Goal: Task Accomplishment & Management: Use online tool/utility

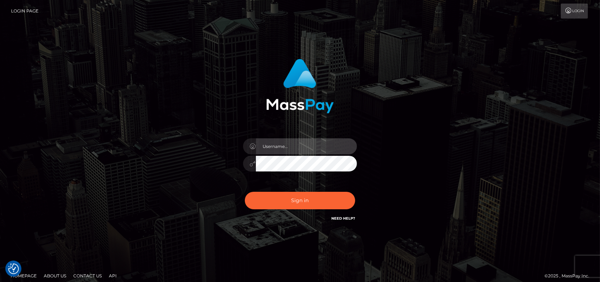
click at [297, 146] on input "text" at bounding box center [306, 146] width 101 height 16
type input "[DOMAIN_NAME]"
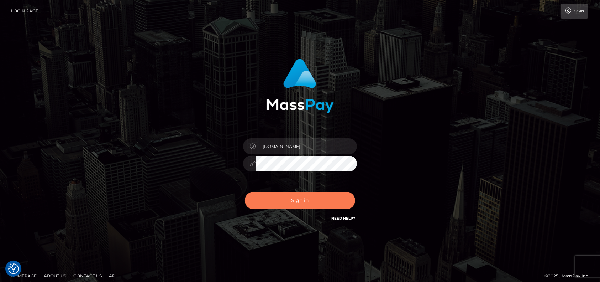
click at [292, 198] on button "Sign in" at bounding box center [300, 200] width 110 height 17
type input "[DOMAIN_NAME]"
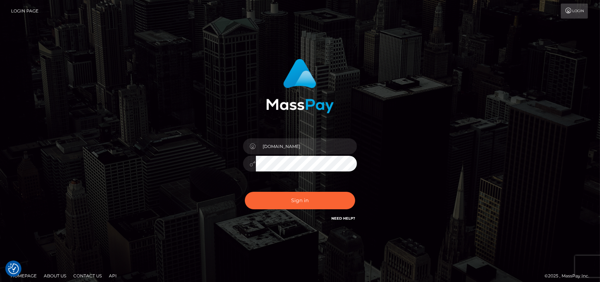
click at [146, 158] on div "pk.es Sign in" at bounding box center [300, 143] width 406 height 181
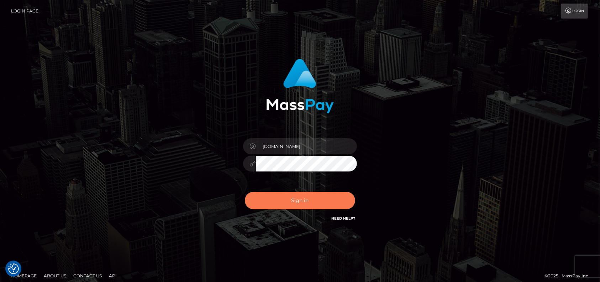
click at [279, 198] on button "Sign in" at bounding box center [300, 200] width 110 height 17
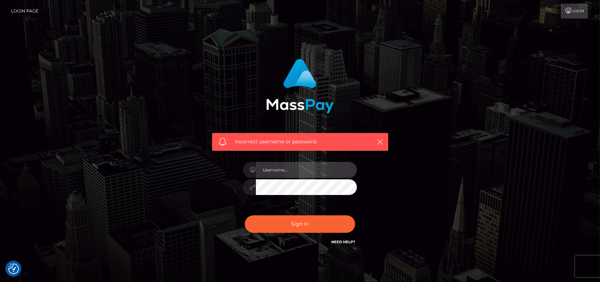
type input "[DOMAIN_NAME]"
click at [299, 160] on div "[DOMAIN_NAME]" at bounding box center [300, 183] width 125 height 54
drag, startPoint x: 293, startPoint y: 168, endPoint x: 291, endPoint y: 176, distance: 7.9
click at [293, 168] on input "[DOMAIN_NAME]" at bounding box center [306, 170] width 101 height 16
click at [199, 189] on div "Incorrect username or password. pk.es" at bounding box center [300, 155] width 406 height 205
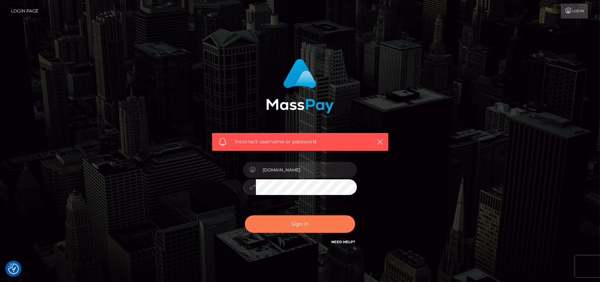
click at [254, 224] on button "Sign in" at bounding box center [300, 223] width 110 height 17
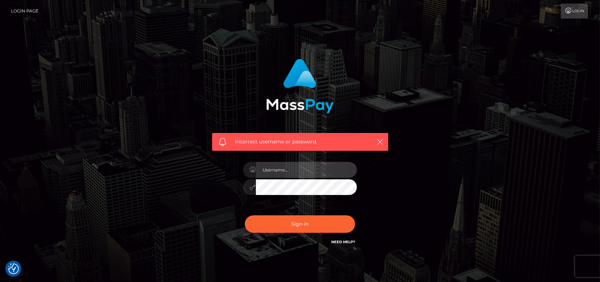
type input "[DOMAIN_NAME]"
click at [570, 13] on icon at bounding box center [568, 11] width 7 height 6
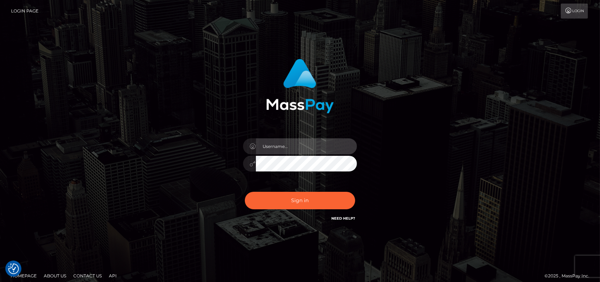
type input "[DOMAIN_NAME]"
click at [252, 167] on div at bounding box center [249, 164] width 13 height 16
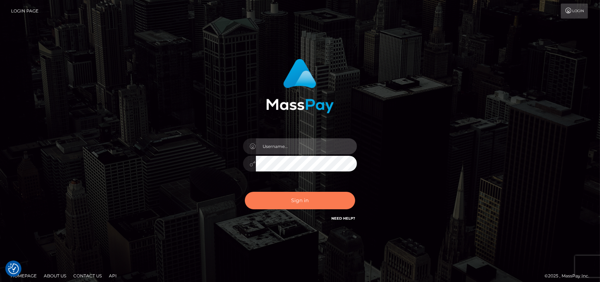
type input "[DOMAIN_NAME]"
click at [299, 195] on button "Sign in" at bounding box center [300, 200] width 110 height 17
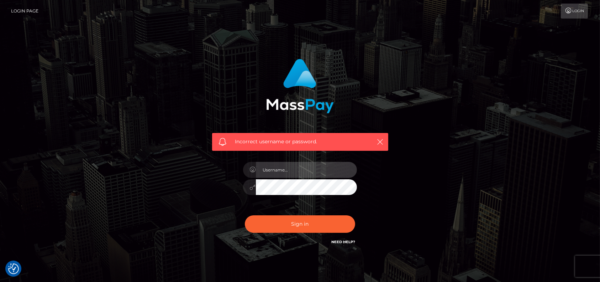
type input "[DOMAIN_NAME]"
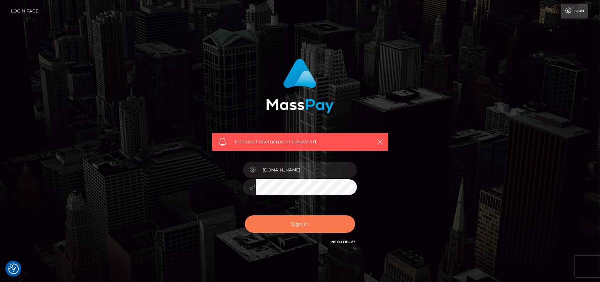
click at [302, 226] on button "Sign in" at bounding box center [300, 223] width 110 height 17
type input "[DOMAIN_NAME]"
click at [301, 229] on button "Sign in" at bounding box center [300, 223] width 110 height 17
type input "[DOMAIN_NAME]"
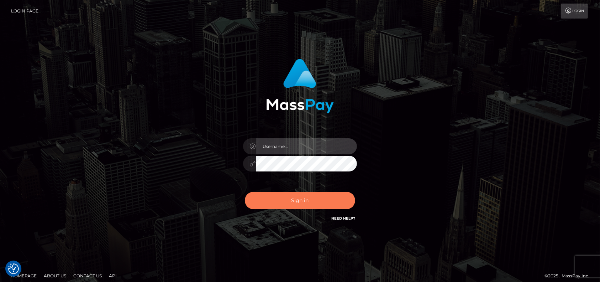
type input "[DOMAIN_NAME]"
click at [293, 206] on button "Sign in" at bounding box center [300, 200] width 110 height 17
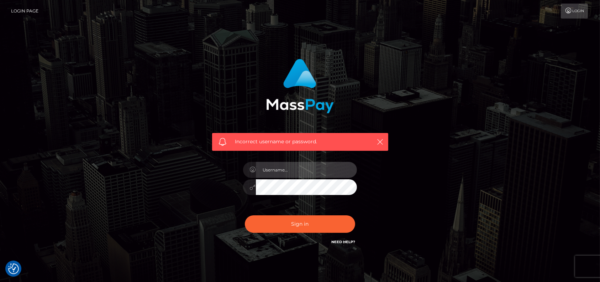
type input "[DOMAIN_NAME]"
click at [220, 189] on div "Incorrect username or password. [DOMAIN_NAME]" at bounding box center [300, 152] width 187 height 198
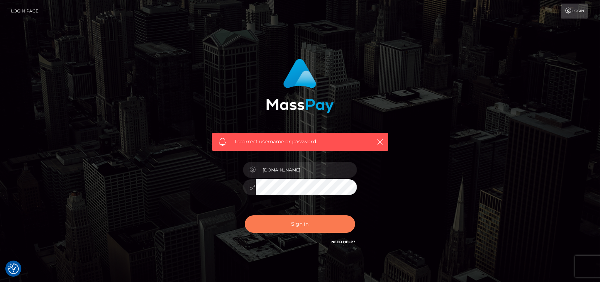
click at [281, 222] on button "Sign in" at bounding box center [300, 223] width 110 height 17
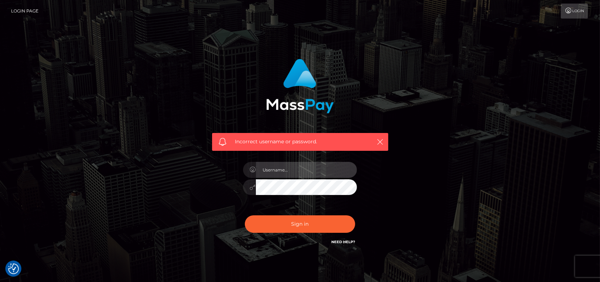
type input "[DOMAIN_NAME]"
click at [302, 166] on input "[DOMAIN_NAME]" at bounding box center [306, 170] width 101 height 16
click at [270, 170] on input "[DOMAIN_NAME]" at bounding box center [306, 170] width 101 height 16
click at [308, 170] on input "[DOMAIN_NAME]" at bounding box center [306, 170] width 101 height 16
click at [232, 187] on div "Incorrect username or password. pk.es" at bounding box center [300, 152] width 187 height 198
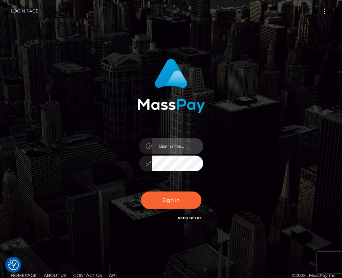
type input "[DOMAIN_NAME]"
click at [141, 192] on button "Sign in" at bounding box center [171, 200] width 61 height 17
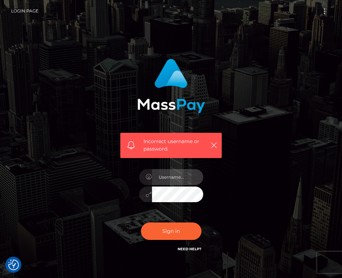
type input "[DOMAIN_NAME]"
click at [176, 178] on input "[DOMAIN_NAME]" at bounding box center [177, 177] width 51 height 16
click at [168, 177] on input "[DOMAIN_NAME]" at bounding box center [177, 177] width 51 height 16
click at [165, 177] on input "[DOMAIN_NAME]" at bounding box center [177, 177] width 51 height 16
click at [180, 177] on input "[DOMAIN_NAME]" at bounding box center [177, 177] width 51 height 16
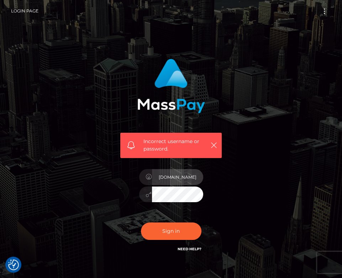
drag, startPoint x: 184, startPoint y: 177, endPoint x: 82, endPoint y: 181, distance: 101.9
click at [84, 181] on div "Incorrect username or password. pk.es" at bounding box center [171, 159] width 256 height 212
type input "[DOMAIN_NAME]"
click at [141, 223] on button "Sign in" at bounding box center [171, 231] width 61 height 17
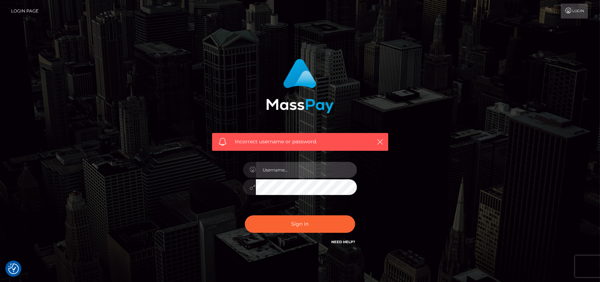
type input "[DOMAIN_NAME]"
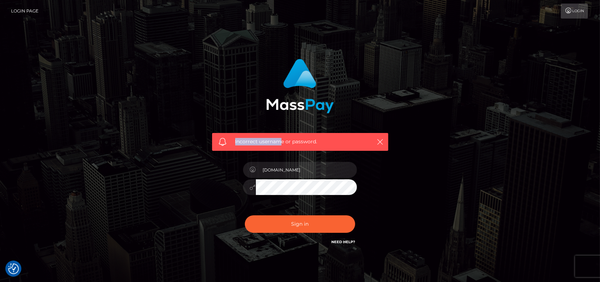
drag, startPoint x: 239, startPoint y: 139, endPoint x: 215, endPoint y: 136, distance: 24.3
click at [216, 137] on div "Incorrect username or password." at bounding box center [300, 142] width 176 height 18
click at [298, 138] on span "Incorrect username or password." at bounding box center [300, 141] width 130 height 7
click at [342, 70] on div "Incorrect username or password. [DOMAIN_NAME]" at bounding box center [300, 155] width 406 height 205
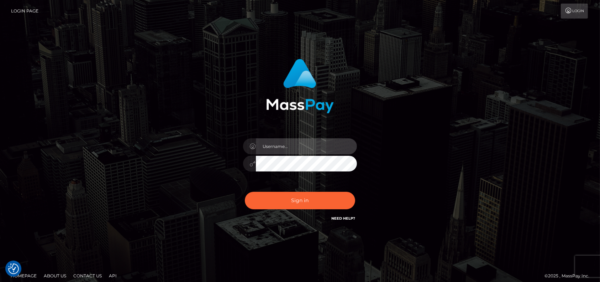
type input "[DOMAIN_NAME]"
click at [216, 161] on div "pk.es Sign in" at bounding box center [300, 140] width 187 height 174
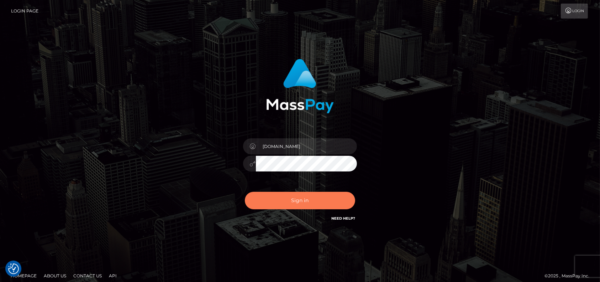
click at [284, 203] on button "Sign in" at bounding box center [300, 200] width 110 height 17
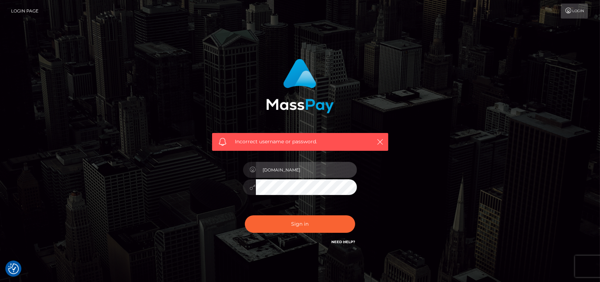
click at [267, 168] on input "[DOMAIN_NAME]" at bounding box center [306, 170] width 101 height 16
type input "petros.kidane"
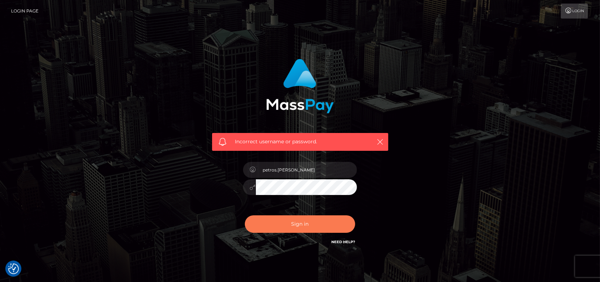
click at [304, 219] on button "Sign in" at bounding box center [300, 223] width 110 height 17
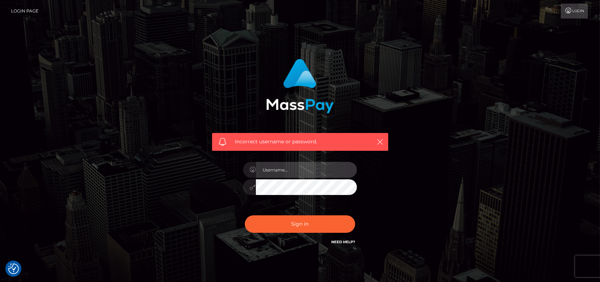
type input "[DOMAIN_NAME]"
click at [296, 172] on input "[DOMAIN_NAME]" at bounding box center [306, 170] width 101 height 16
click at [298, 171] on input "[DOMAIN_NAME]" at bounding box center [306, 170] width 101 height 16
click at [291, 170] on input "[DOMAIN_NAME]" at bounding box center [306, 170] width 101 height 16
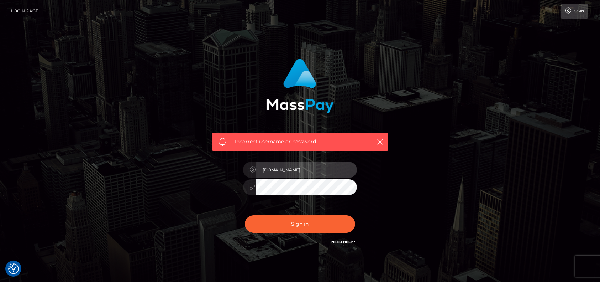
drag, startPoint x: 291, startPoint y: 170, endPoint x: 201, endPoint y: 163, distance: 90.3
click at [203, 163] on div "Incorrect username or password. [DOMAIN_NAME]" at bounding box center [301, 155] width 198 height 205
drag, startPoint x: 333, startPoint y: 103, endPoint x: 327, endPoint y: 103, distance: 6.1
click at [333, 103] on img at bounding box center [300, 86] width 68 height 54
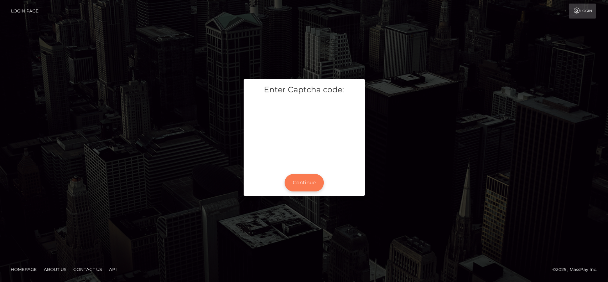
click at [291, 180] on button "Continue" at bounding box center [304, 182] width 39 height 17
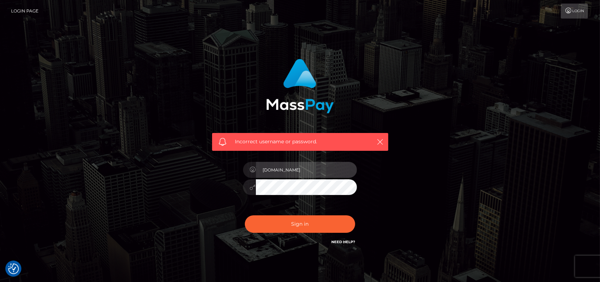
click at [313, 174] on input "pk.es" at bounding box center [306, 170] width 101 height 16
click at [318, 172] on input "pk.es" at bounding box center [306, 170] width 101 height 16
drag, startPoint x: 317, startPoint y: 168, endPoint x: 179, endPoint y: 161, distance: 138.0
click at [179, 161] on div "Incorrect username or password. pk.es" at bounding box center [300, 155] width 406 height 205
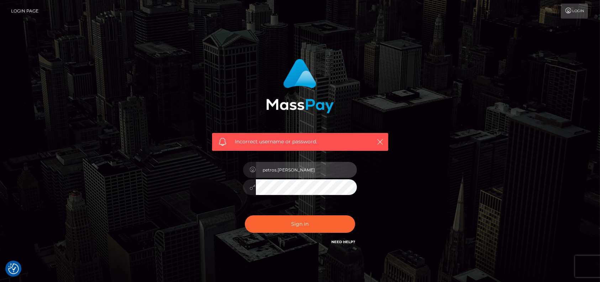
type input "petros.[PERSON_NAME]"
click at [173, 188] on div "Incorrect username or password. petros.kidane" at bounding box center [300, 155] width 406 height 205
click at [109, 158] on div "Incorrect username or password. petros.kidane" at bounding box center [300, 155] width 406 height 205
click at [434, 175] on div "Incorrect username or password. petros.kidane" at bounding box center [300, 155] width 406 height 205
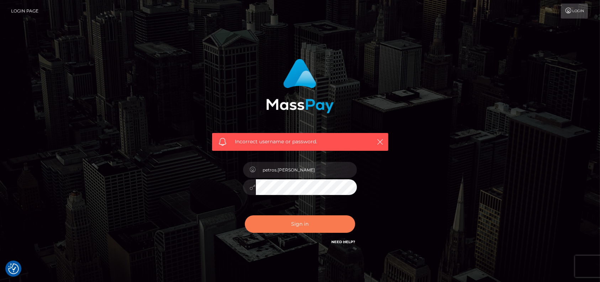
click at [296, 224] on button "Sign in" at bounding box center [300, 223] width 110 height 17
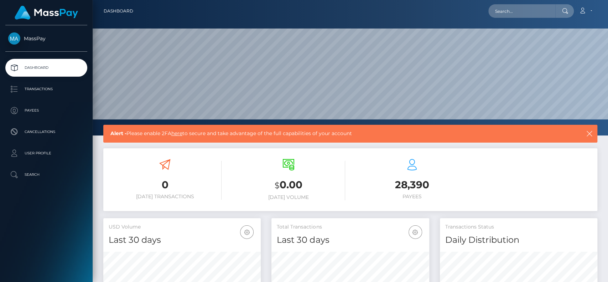
scroll to position [211, 157]
click at [182, 132] on link "here" at bounding box center [176, 133] width 11 height 6
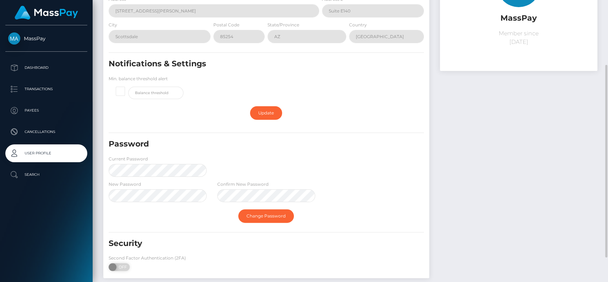
scroll to position [131, 0]
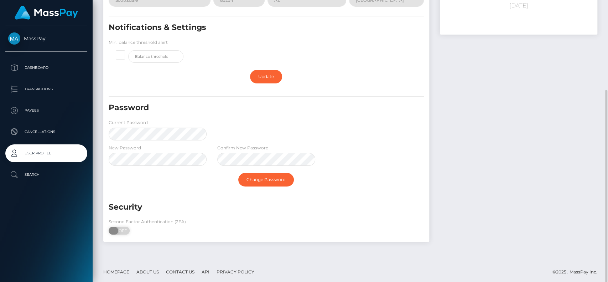
click at [113, 226] on span at bounding box center [114, 230] width 10 height 8
checkbox input "true"
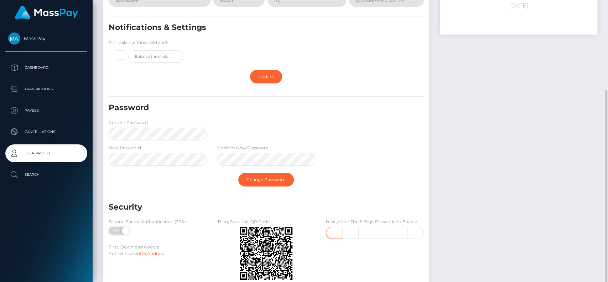
scroll to position [177, 0]
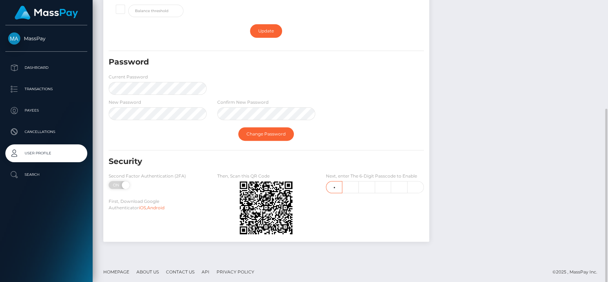
type input "6"
type input "9"
type input "7"
type input "1"
type input "9"
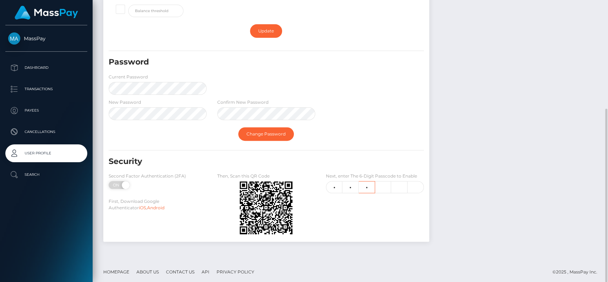
type input "0"
type input "7"
type input "3"
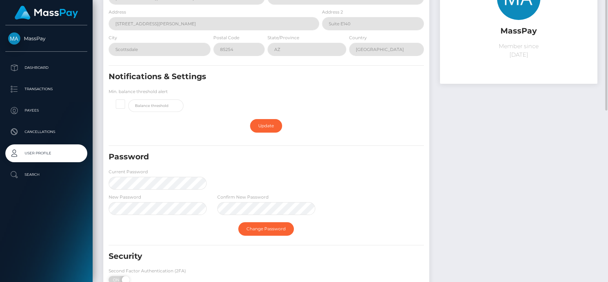
scroll to position [0, 0]
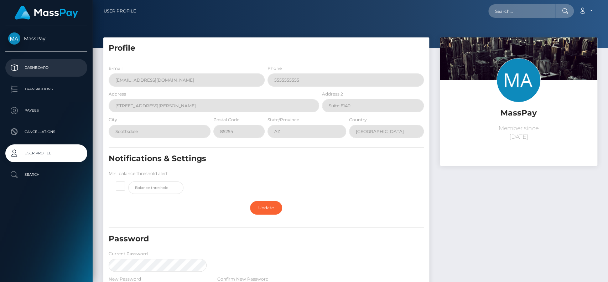
click at [54, 66] on p "Dashboard" at bounding box center [46, 67] width 76 height 11
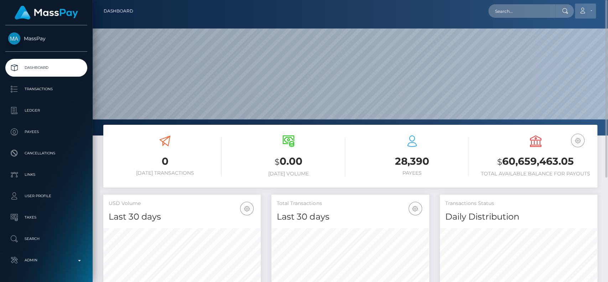
click at [590, 14] on link "Account" at bounding box center [585, 11] width 21 height 15
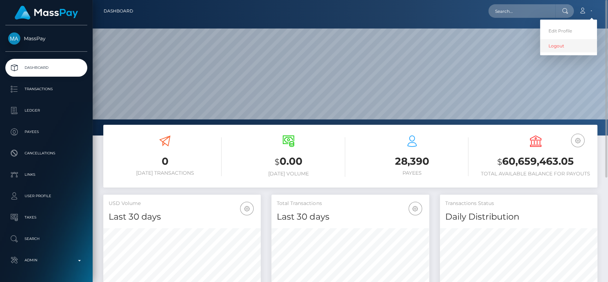
click at [572, 41] on link "Logout" at bounding box center [568, 45] width 57 height 13
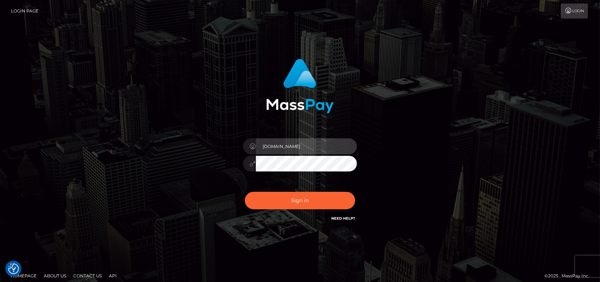
click at [316, 146] on input "pk.es" at bounding box center [306, 146] width 101 height 16
drag, startPoint x: 315, startPoint y: 144, endPoint x: 219, endPoint y: 145, distance: 95.4
click at [219, 145] on div "pk.es Sign in" at bounding box center [300, 140] width 187 height 174
type input "petros.kidane"
click at [204, 166] on div "petros.kidane" at bounding box center [301, 143] width 198 height 181
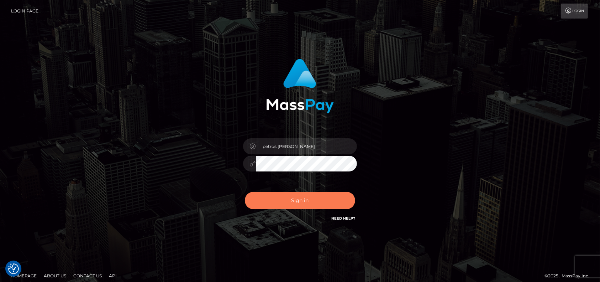
click at [266, 201] on button "Sign in" at bounding box center [300, 200] width 110 height 17
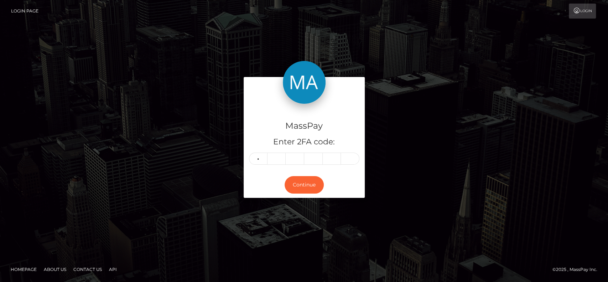
type input "5"
type input "1"
type input "4"
type input "8"
type input "3"
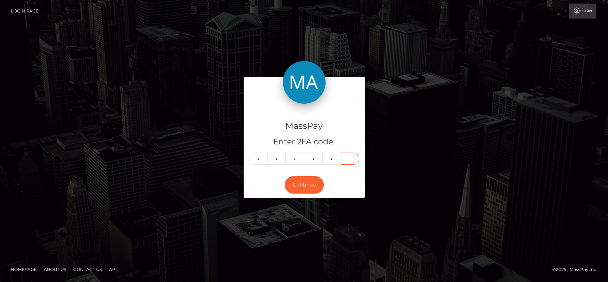
type input "9"
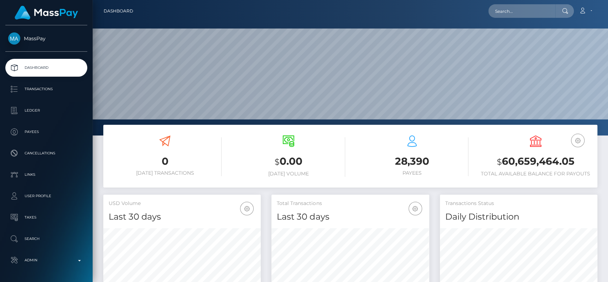
scroll to position [126, 157]
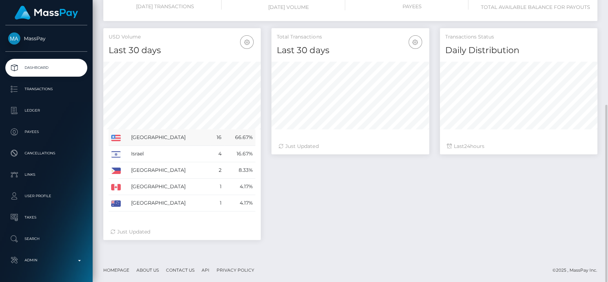
scroll to position [126, 157]
click at [150, 136] on td "[GEOGRAPHIC_DATA]" at bounding box center [170, 137] width 82 height 16
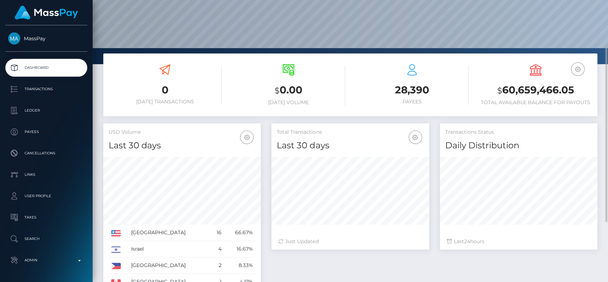
scroll to position [0, 0]
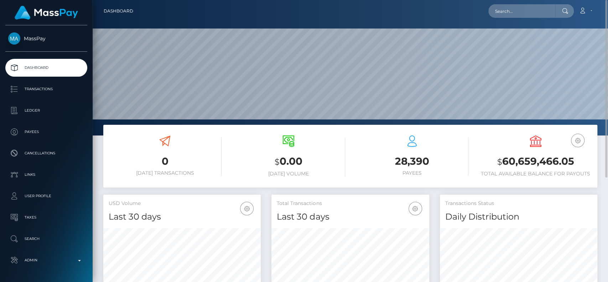
click at [536, 157] on h3 "$ 60,659,466.05" at bounding box center [535, 161] width 113 height 15
click at [535, 143] on icon at bounding box center [535, 140] width 11 height 11
click at [578, 142] on icon "button" at bounding box center [577, 140] width 9 height 9
click at [567, 177] on link "USD Balance" at bounding box center [556, 177] width 57 height 13
click at [577, 141] on icon "button" at bounding box center [577, 140] width 9 height 9
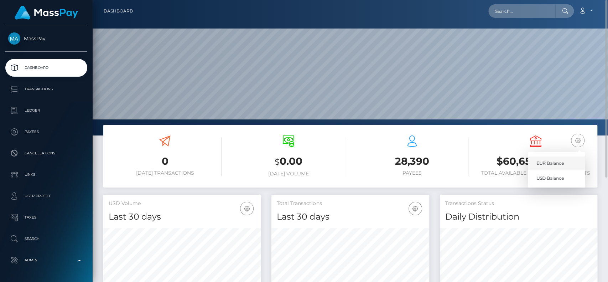
click at [566, 157] on link "EUR Balance" at bounding box center [556, 162] width 57 height 13
click at [578, 139] on icon "button" at bounding box center [577, 140] width 9 height 9
click at [559, 176] on link "USD Balance" at bounding box center [556, 177] width 57 height 13
click at [434, 179] on div "28,390 Payees" at bounding box center [412, 156] width 113 height 53
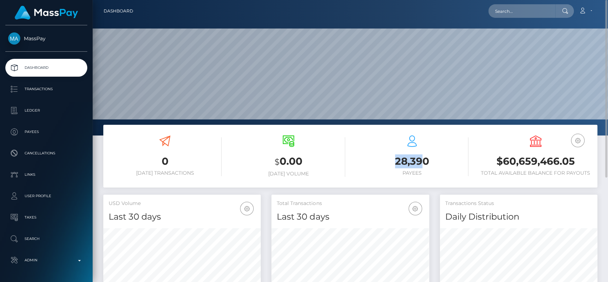
drag, startPoint x: 385, startPoint y: 157, endPoint x: 425, endPoint y: 158, distance: 39.6
click at [425, 158] on h3 "28,390" at bounding box center [412, 161] width 113 height 14
click at [430, 159] on h3 "28,390" at bounding box center [412, 161] width 113 height 14
click at [411, 145] on icon at bounding box center [411, 140] width 11 height 11
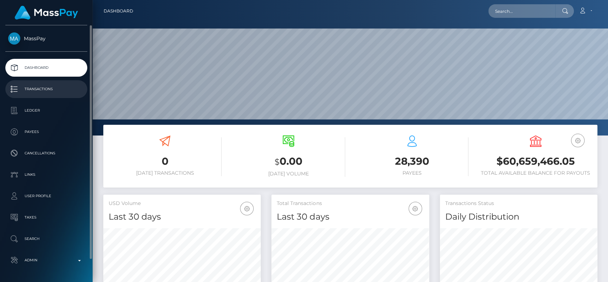
click at [44, 89] on p "Transactions" at bounding box center [46, 89] width 76 height 11
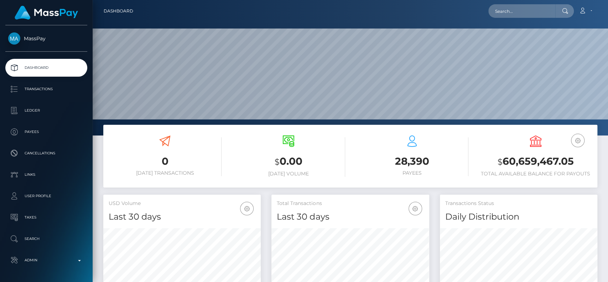
scroll to position [126, 157]
click at [532, 8] on input "text" at bounding box center [521, 11] width 67 height 14
paste input "ju.moehle@gmail.com"
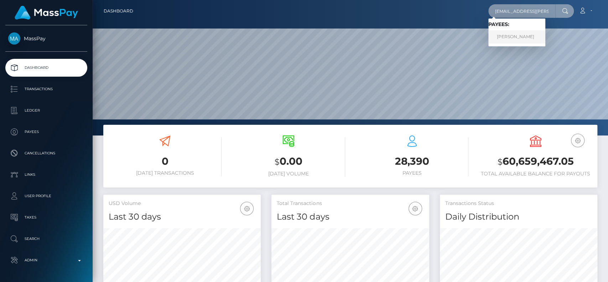
type input "ju.moehle@gmail.com"
click at [521, 35] on link "Julia Moehle-Schmidt" at bounding box center [516, 36] width 57 height 13
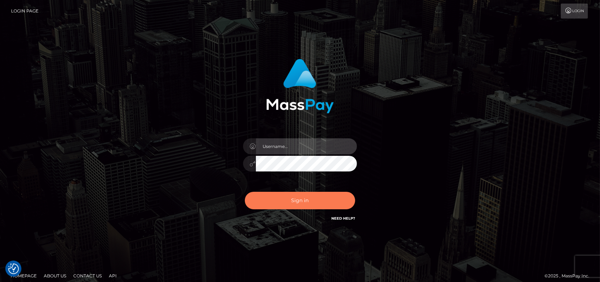
type input "petros.[PERSON_NAME]"
click at [302, 198] on button "Sign in" at bounding box center [300, 200] width 110 height 17
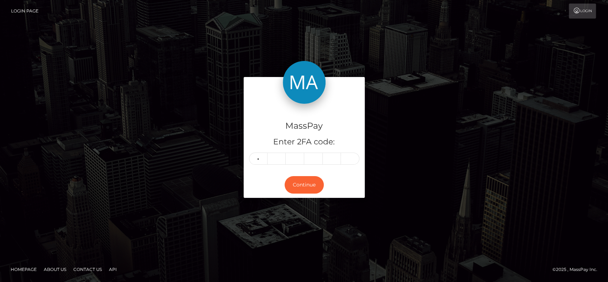
type input "4"
type input "0"
type input "9"
type input "0"
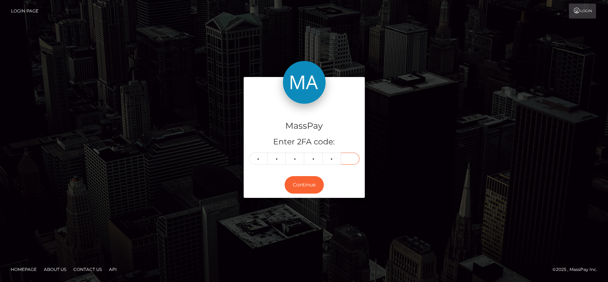
type input "4"
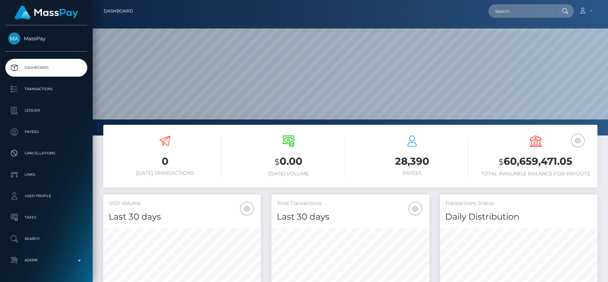
scroll to position [126, 157]
click at [513, 14] on input "text" at bounding box center [521, 11] width 67 height 14
paste input "[EMAIL_ADDRESS][DOMAIN_NAME]"
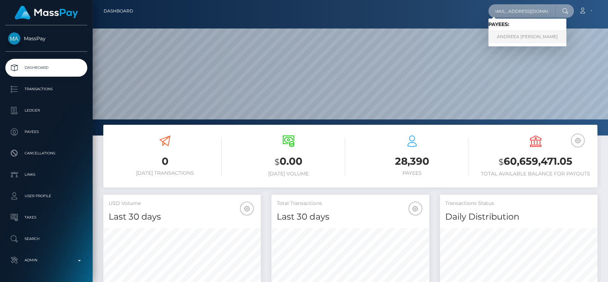
type input "[EMAIL_ADDRESS][DOMAIN_NAME]"
click at [524, 32] on link "ANDREEA ALESSIA OCNEANU" at bounding box center [527, 36] width 78 height 13
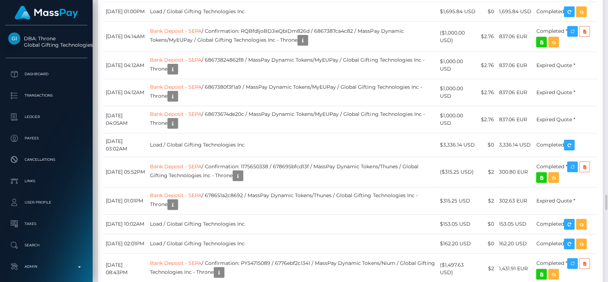
scroll to position [2707, 0]
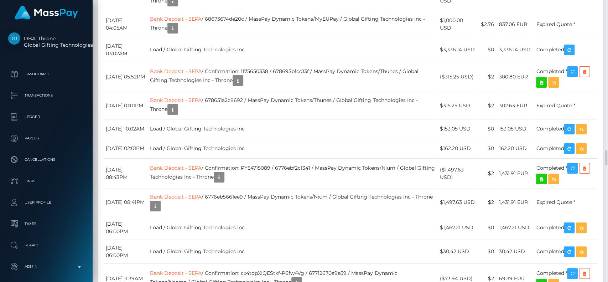
click at [274, 127] on div at bounding box center [274, 128] width 5 height 2
click at [272, 130] on div at bounding box center [274, 128] width 5 height 2
click at [270, 128] on div "Additional Info" at bounding box center [274, 121] width 46 height 18
click at [275, 127] on div "Additional Info" at bounding box center [274, 120] width 46 height 13
click at [276, 124] on div "Additional Info" at bounding box center [274, 120] width 46 height 13
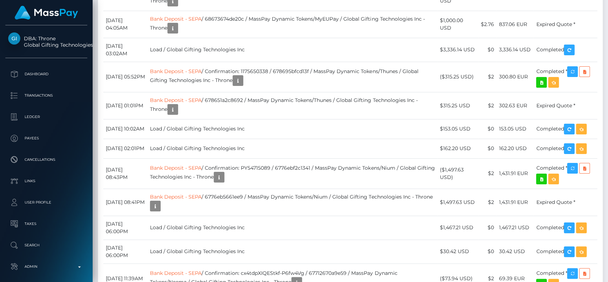
click at [275, 120] on div "Additional Info" at bounding box center [274, 120] width 46 height 13
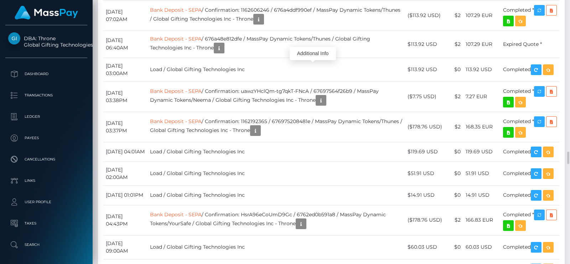
scroll to position [85, 145]
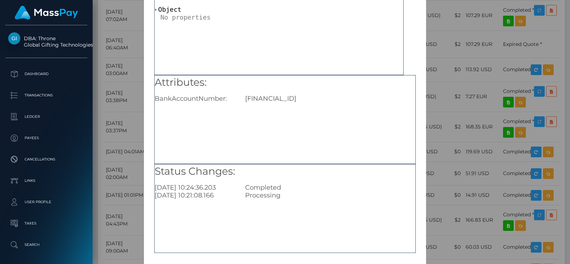
scroll to position [74, 0]
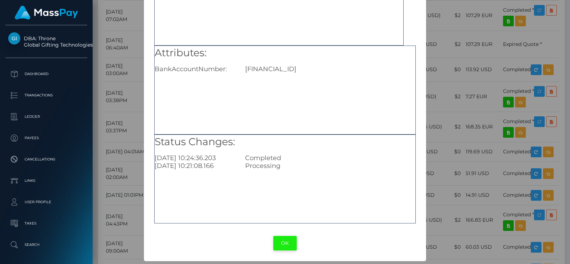
click at [281, 239] on button "OK" at bounding box center [285, 243] width 24 height 15
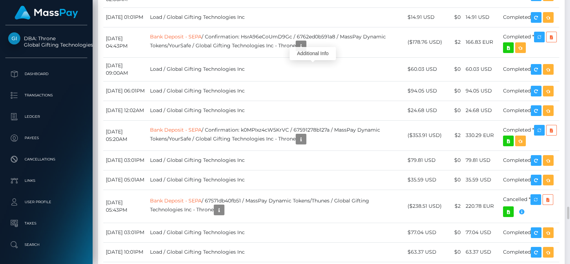
scroll to position [3371, 0]
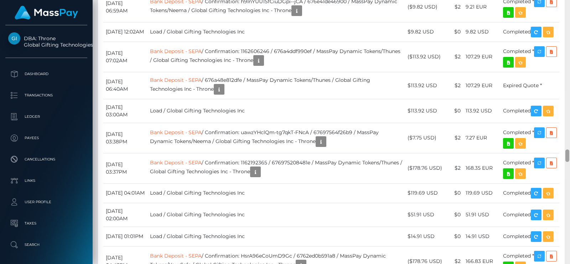
click at [569, 96] on div at bounding box center [566, 132] width 5 height 264
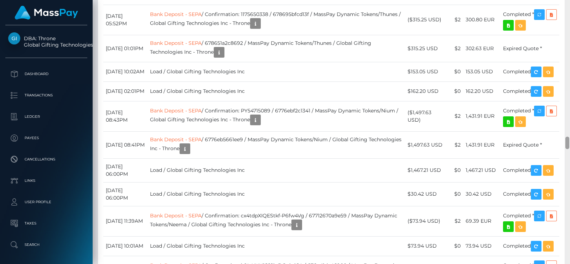
click at [569, 96] on div at bounding box center [566, 132] width 5 height 264
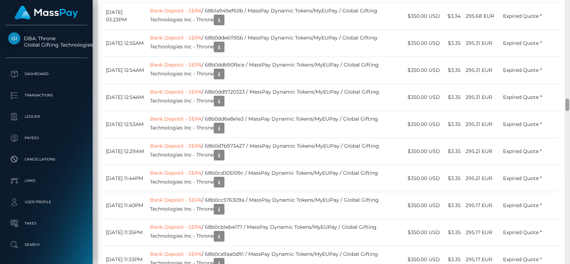
click at [569, 96] on div at bounding box center [566, 132] width 5 height 264
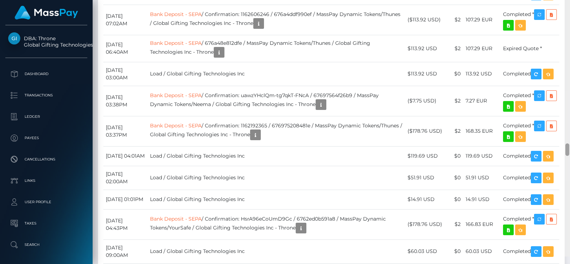
scroll to position [3181, 0]
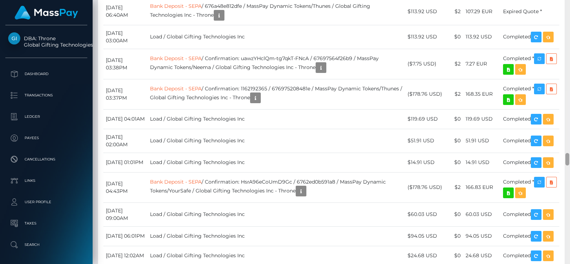
drag, startPoint x: 567, startPoint y: 106, endPoint x: 569, endPoint y: 161, distance: 54.9
click at [569, 161] on div at bounding box center [566, 132] width 5 height 264
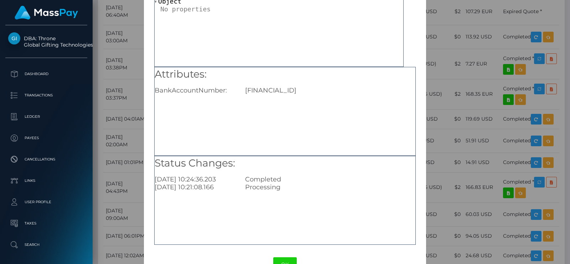
scroll to position [74, 0]
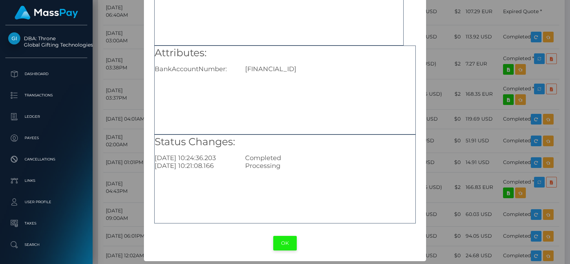
click at [283, 241] on button "OK" at bounding box center [285, 243] width 24 height 15
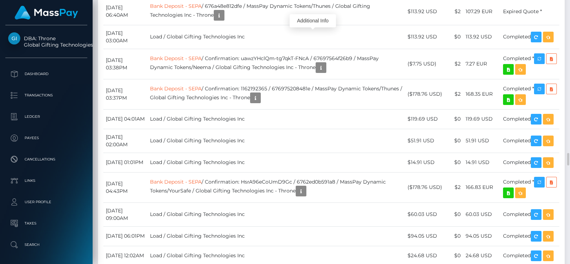
scroll to position [85, 145]
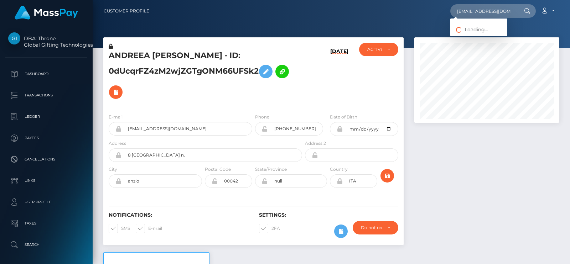
scroll to position [85, 145]
type input "[EMAIL_ADDRESS][DOMAIN_NAME]"
click at [483, 33] on link "Jeremy Loatman" at bounding box center [478, 36] width 57 height 13
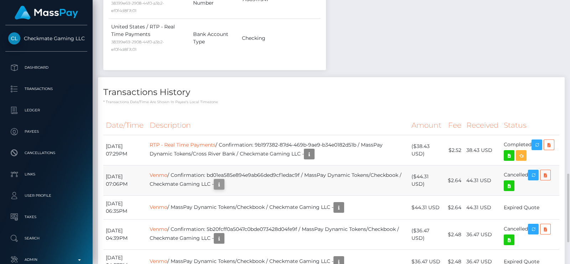
scroll to position [85, 145]
click at [223, 180] on icon "button" at bounding box center [219, 184] width 9 height 9
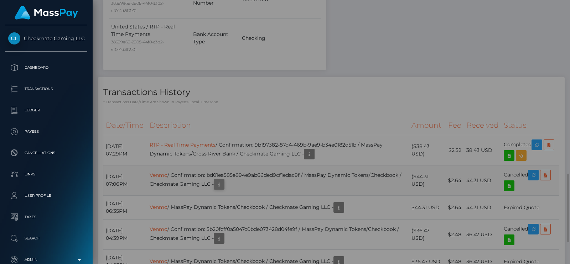
scroll to position [0, 0]
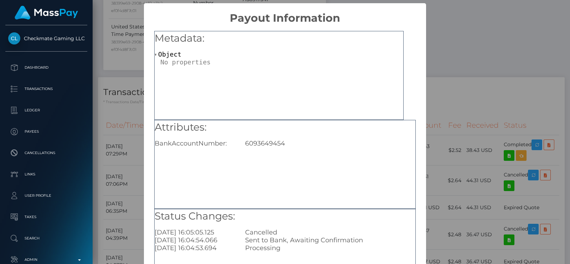
click at [255, 137] on div "Attributes: BankAccountNumber: [FINANCIAL_ID]" at bounding box center [285, 133] width 261 height 27
copy div "6093649454"
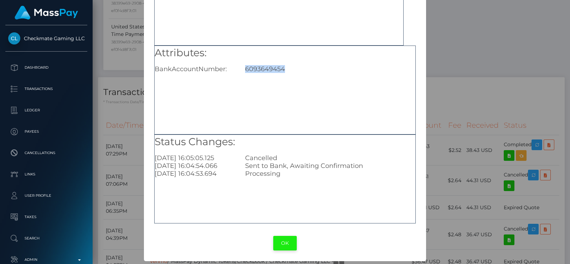
click at [286, 242] on button "OK" at bounding box center [285, 243] width 24 height 15
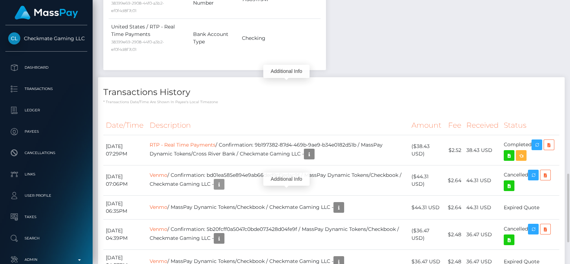
scroll to position [85, 145]
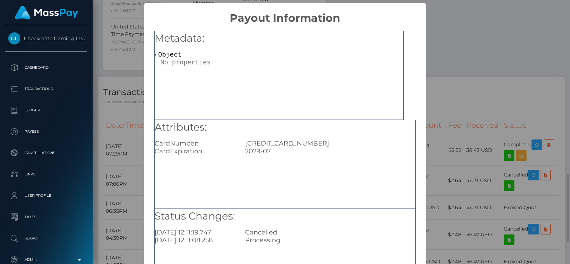
click at [286, 191] on div "Attributes: CardNumber: [CREDIT_CARD_NUMBER] CardExpiration: 2029-07" at bounding box center [284, 164] width 261 height 89
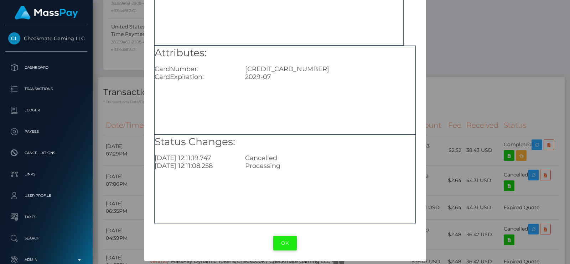
click at [280, 237] on button "OK" at bounding box center [285, 243] width 24 height 15
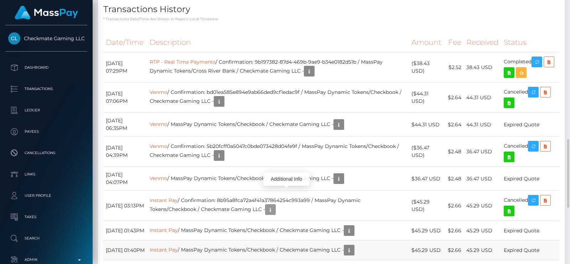
scroll to position [706, 0]
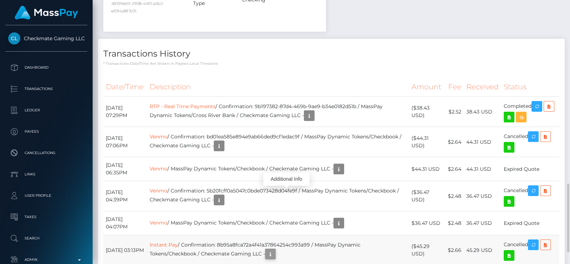
click at [275, 250] on icon "button" at bounding box center [270, 254] width 9 height 9
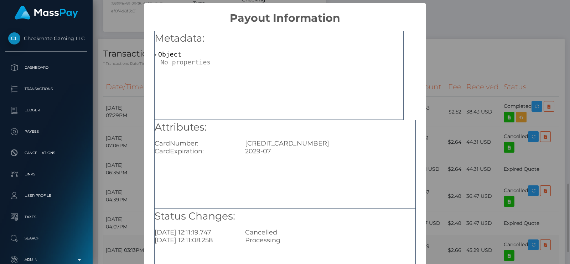
scroll to position [74, 0]
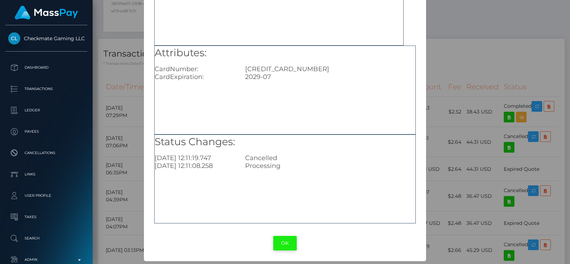
click at [278, 244] on button "OK" at bounding box center [285, 243] width 24 height 15
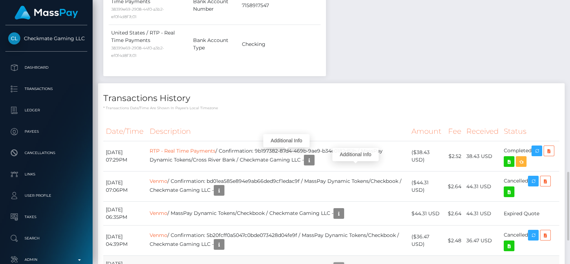
scroll to position [85, 145]
click at [285, 146] on div "Additional Info" at bounding box center [286, 140] width 46 height 13
click at [223, 240] on icon "button" at bounding box center [219, 244] width 9 height 9
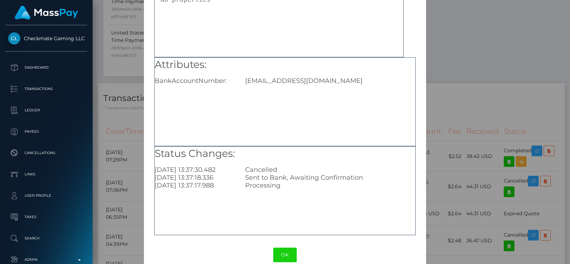
scroll to position [74, 0]
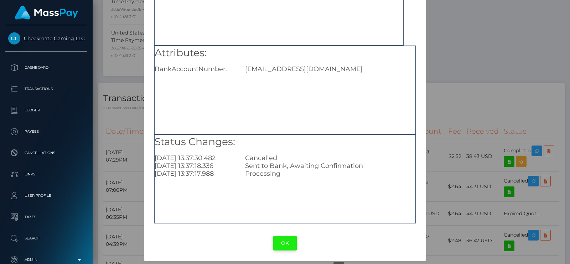
click at [290, 239] on button "OK" at bounding box center [285, 243] width 24 height 15
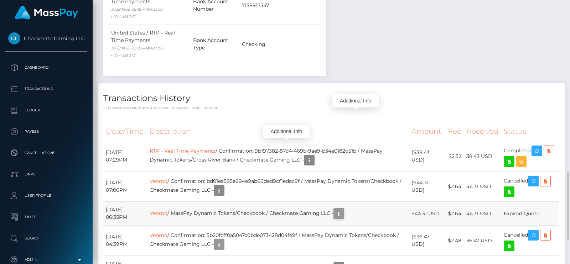
scroll to position [85, 145]
click at [343, 209] on icon "button" at bounding box center [338, 213] width 9 height 9
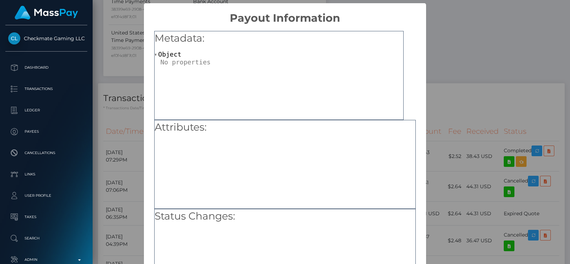
scroll to position [74, 0]
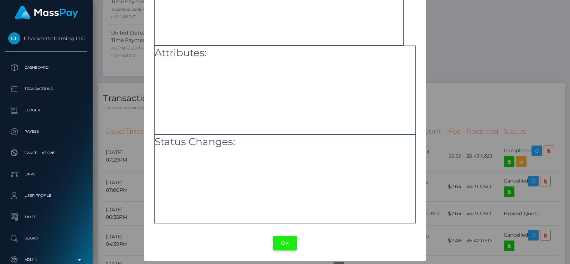
click at [287, 250] on button "OK" at bounding box center [285, 243] width 24 height 15
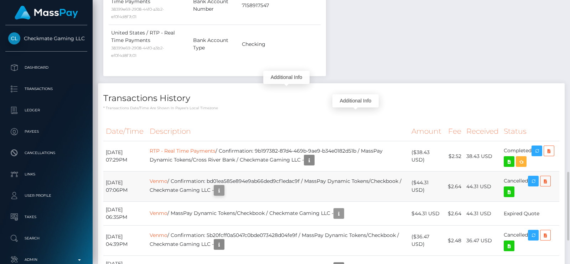
scroll to position [85, 145]
click at [223, 186] on icon "button" at bounding box center [219, 190] width 9 height 9
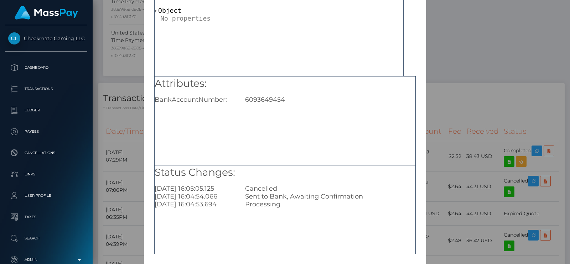
scroll to position [74, 0]
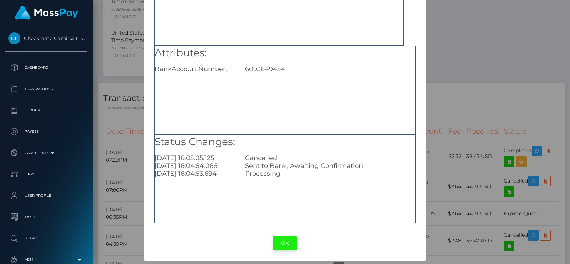
click at [280, 242] on button "OK" at bounding box center [285, 243] width 24 height 15
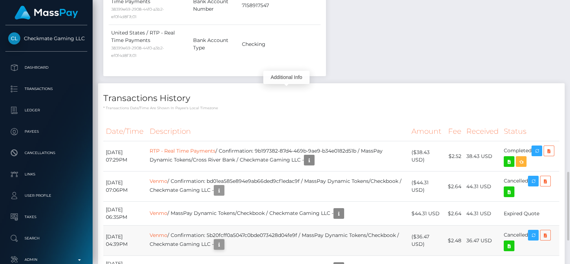
scroll to position [85, 145]
click at [223, 240] on icon "button" at bounding box center [219, 244] width 9 height 9
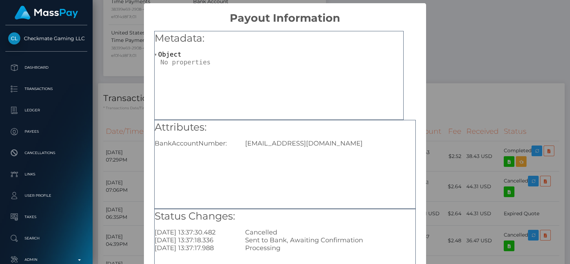
scroll to position [74, 0]
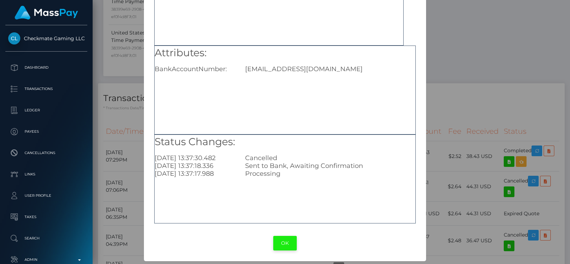
click at [285, 238] on button "OK" at bounding box center [285, 243] width 24 height 15
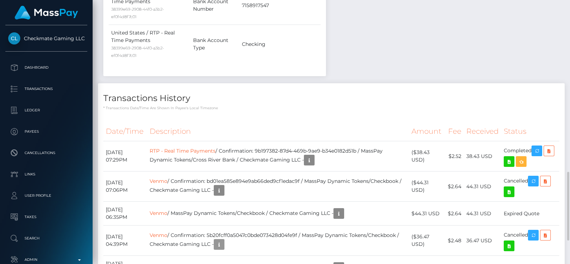
scroll to position [85, 145]
click at [167, 232] on link "Venmo" at bounding box center [159, 235] width 18 height 6
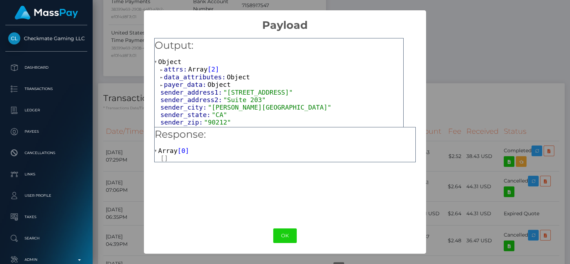
click at [183, 84] on span "payer_data:" at bounding box center [185, 84] width 43 height 7
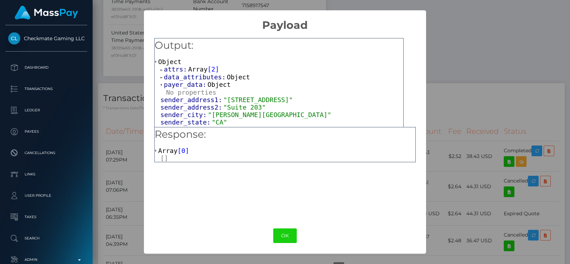
click at [198, 84] on span "payer_data:" at bounding box center [185, 84] width 43 height 7
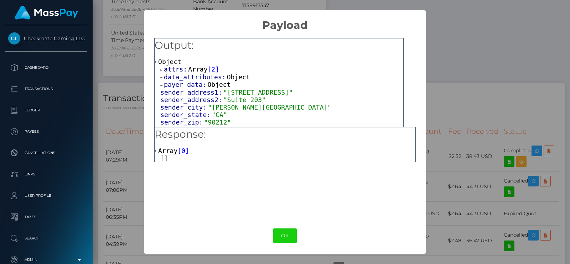
click at [197, 68] on span "Array" at bounding box center [197, 69] width 19 height 7
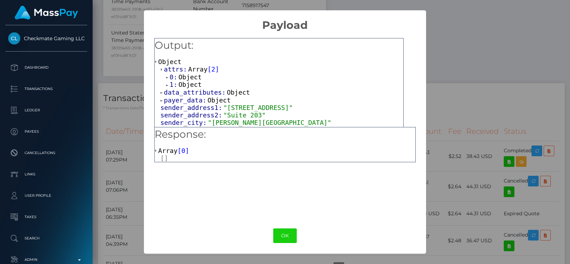
click at [196, 77] on span "Object" at bounding box center [189, 76] width 23 height 7
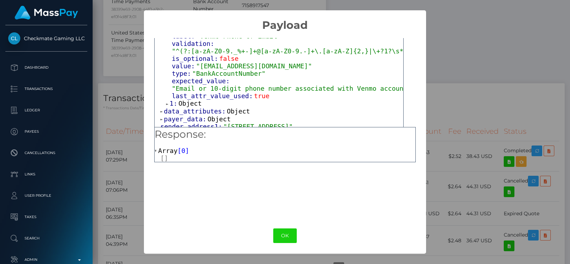
scroll to position [89, 0]
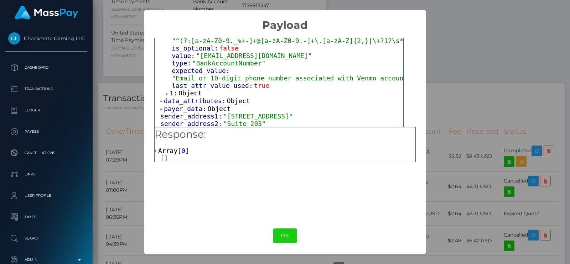
click at [192, 89] on span "Object" at bounding box center [189, 92] width 23 height 7
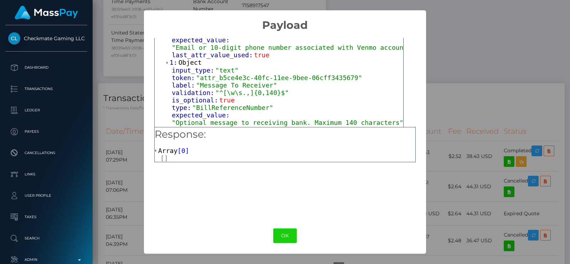
scroll to position [134, 0]
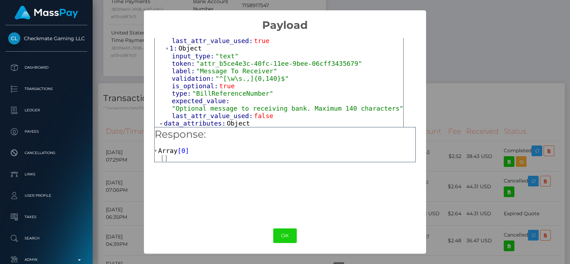
click at [210, 120] on span "data_attributes:" at bounding box center [195, 123] width 63 height 7
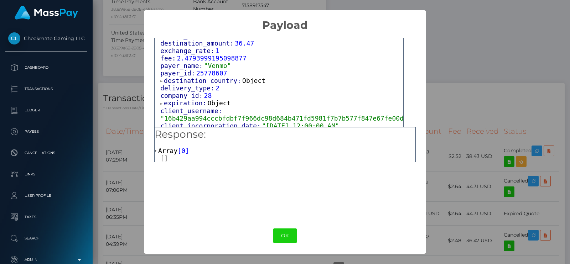
scroll to position [578, 0]
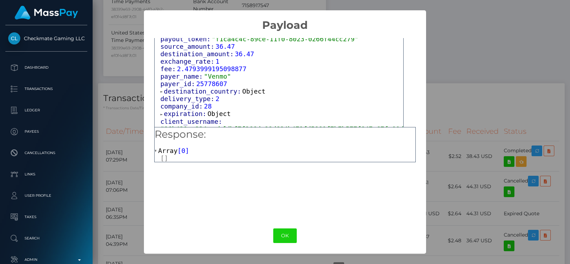
click at [208, 110] on span "Object" at bounding box center [219, 113] width 23 height 7
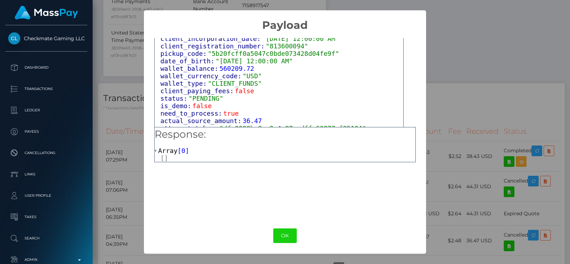
scroll to position [691, 0]
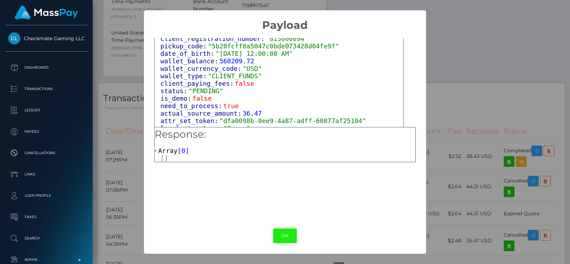
click at [287, 236] on button "OK" at bounding box center [285, 236] width 24 height 15
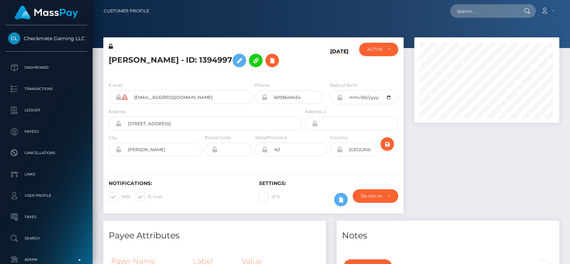
scroll to position [85, 145]
click at [470, 9] on input "text" at bounding box center [483, 11] width 67 height 14
paste input "viillianbane187@gmail.com"
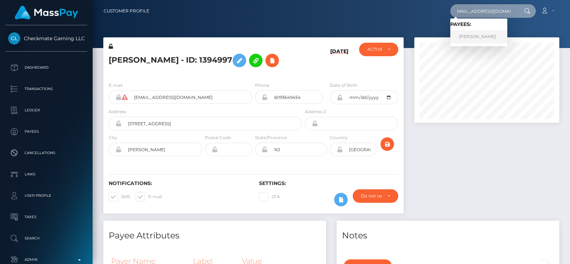
type input "viillianbane187@gmail.com"
click at [474, 34] on link "FAIZAAN AHMED" at bounding box center [478, 36] width 57 height 13
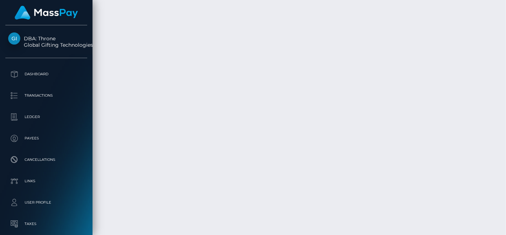
scroll to position [9645, 0]
drag, startPoint x: 148, startPoint y: 90, endPoint x: 158, endPoint y: -27, distance: 117.6
drag, startPoint x: 274, startPoint y: 125, endPoint x: 296, endPoint y: 38, distance: 90.3
drag, startPoint x: 317, startPoint y: 104, endPoint x: 330, endPoint y: 31, distance: 74.2
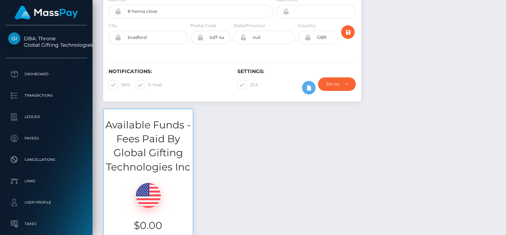
scroll to position [0, 0]
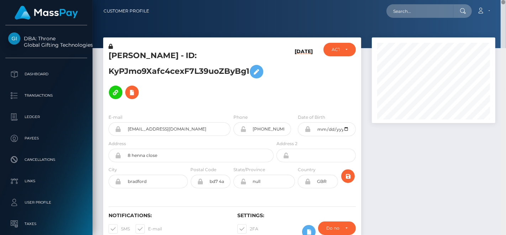
drag, startPoint x: 504, startPoint y: 179, endPoint x: 506, endPoint y: -2, distance: 180.6
click at [506, 0] on html "DBA: Throne Global Gifting Technologies Inc Dashboard Transactions Ledger Payee…" at bounding box center [253, 117] width 506 height 235
click at [121, 53] on h5 "FAIZAAN AHMED - ID: KyPJmo9Xafc4cexF7L39uoZByBg1" at bounding box center [189, 76] width 161 height 52
copy h5 "FAIZAAN"
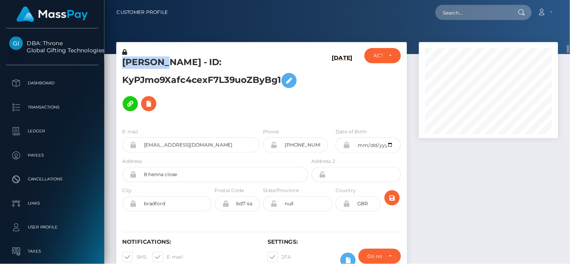
scroll to position [85, 145]
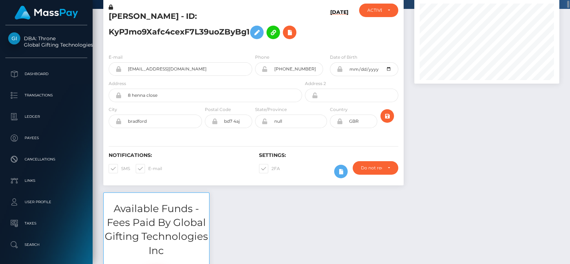
click at [177, 48] on div "FAIZAAN AHMED - ID: KyPJmo9Xafc4cexF7L39uoZByBg1" at bounding box center [203, 26] width 200 height 45
drag, startPoint x: 313, startPoint y: 90, endPoint x: 314, endPoint y: 140, distance: 49.2
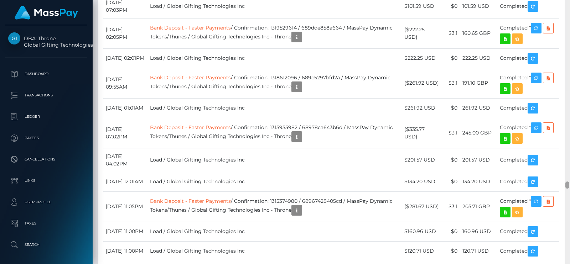
scroll to position [6781, 0]
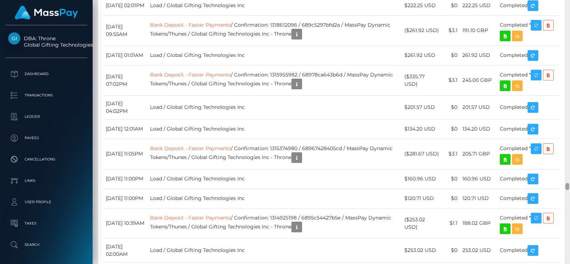
drag, startPoint x: 569, startPoint y: 12, endPoint x: 564, endPoint y: 184, distance: 171.4
click at [564, 184] on div at bounding box center [566, 132] width 5 height 264
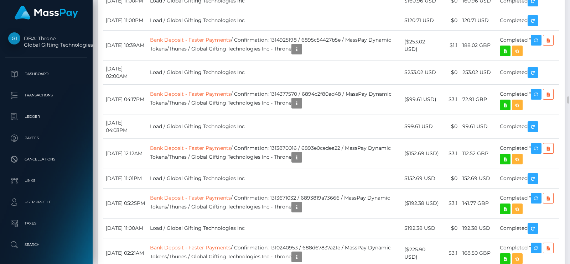
scroll to position [6825, 0]
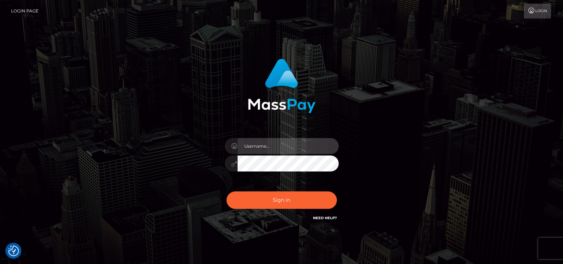
type input "petros.kidane"
click at [276, 210] on div "Sign in Need Help?" at bounding box center [281, 203] width 125 height 32
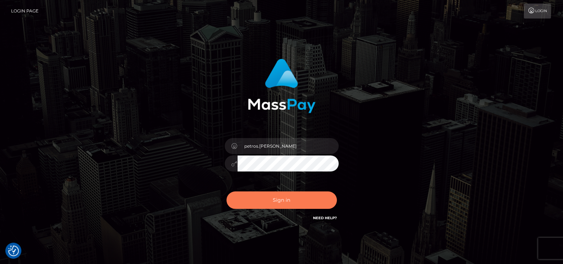
click at [280, 208] on button "Sign in" at bounding box center [281, 200] width 110 height 17
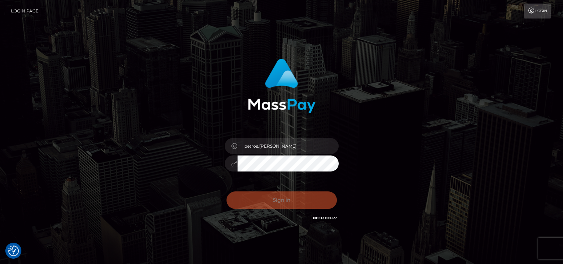
click at [285, 201] on div "0cAFcWeA5V9ckL-zPToiwcnwS9ytUKOwBkCKeMF1olShUrYkANlfv_8qNZrIiRpH8UhUGtsCcdsFYZU…" at bounding box center [281, 203] width 125 height 32
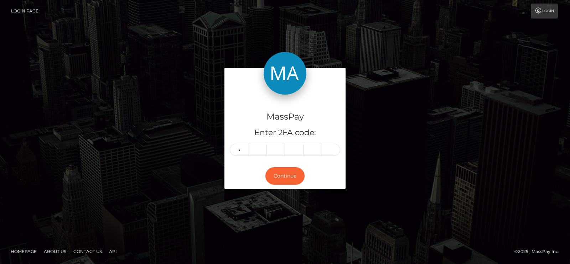
type input "6"
type input "3"
type input "6"
type input "5"
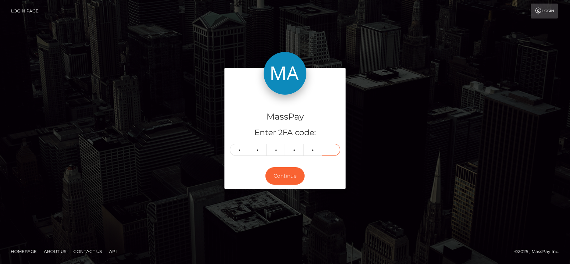
type input "3"
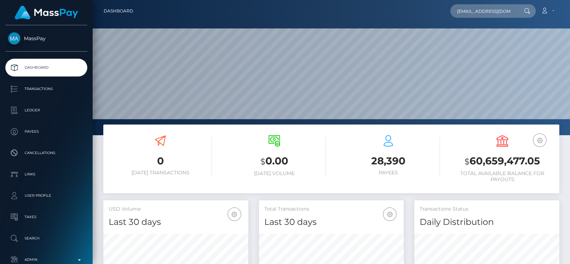
scroll to position [126, 145]
type input "[EMAIL_ADDRESS][DOMAIN_NAME]"
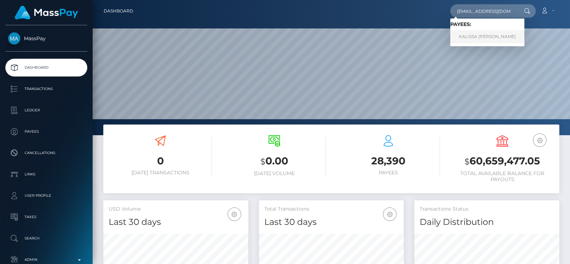
click at [489, 40] on link "KALISSA DILYS ENNON" at bounding box center [487, 36] width 74 height 13
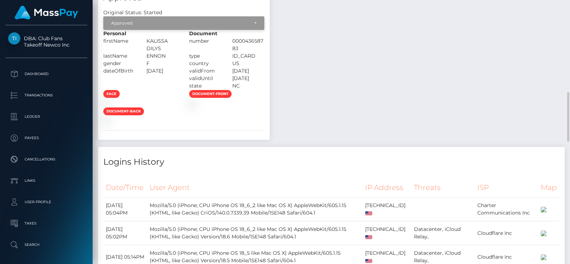
scroll to position [445, 0]
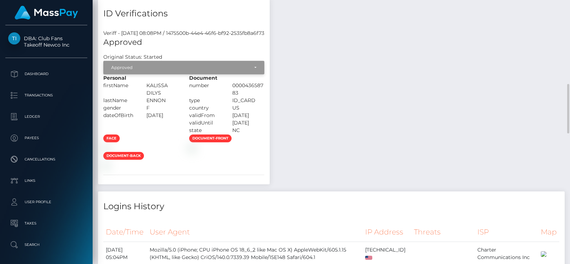
click at [264, 67] on div "Approved" at bounding box center [183, 68] width 161 height 14
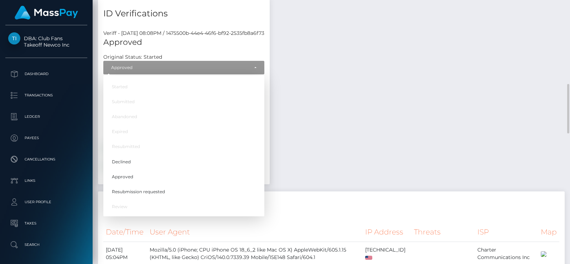
click at [513, 88] on div "Payee Attributes Payer Name Label Value Notes General" at bounding box center [331, 255] width 467 height 686
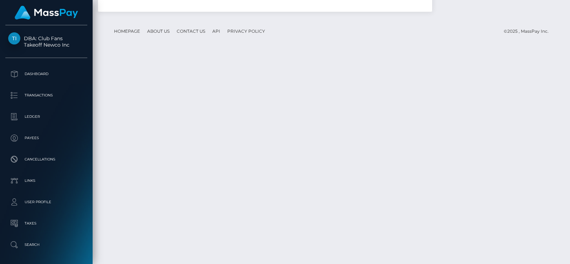
scroll to position [1136, 0]
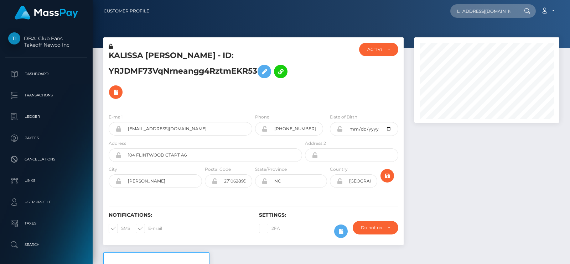
scroll to position [0, 12]
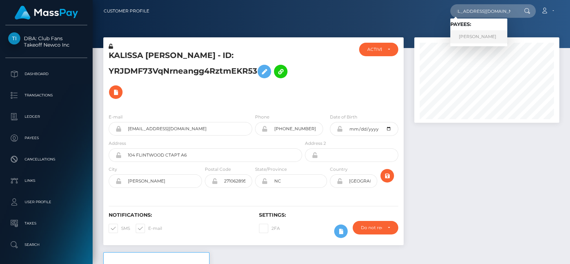
type input "soufianefreedoms@gmail.com"
click at [455, 34] on link "Soufiane Elfarjie" at bounding box center [478, 36] width 57 height 13
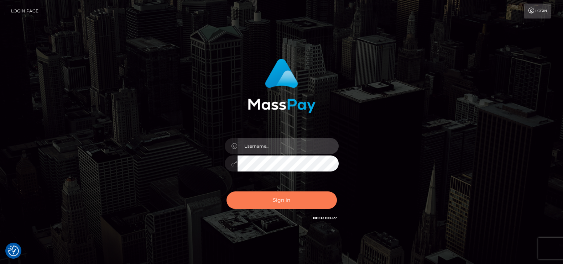
type input "petros.kidane"
click at [276, 195] on button "Sign in" at bounding box center [281, 200] width 110 height 17
type input "petros.[PERSON_NAME]"
click at [281, 193] on button "Sign in" at bounding box center [281, 200] width 110 height 17
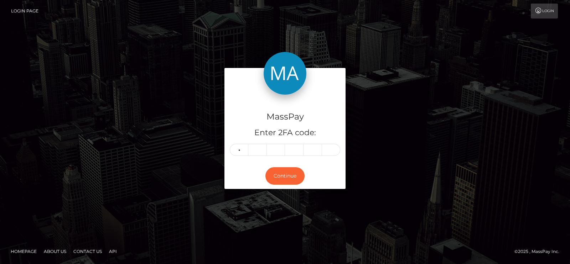
type input "9"
type input "3"
type input "4"
type input "6"
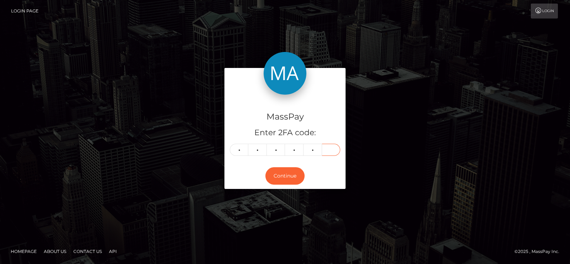
type input "3"
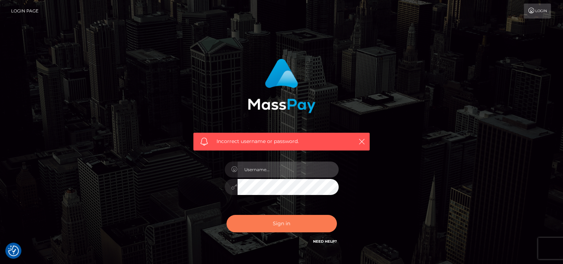
type input "petros.kidane"
click at [285, 223] on button "Sign in" at bounding box center [281, 223] width 110 height 17
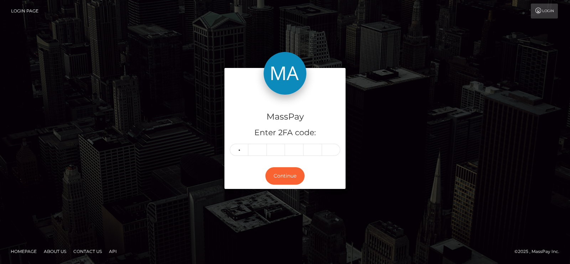
type input "5"
type input "3"
type input "9"
type input "3"
type input "4"
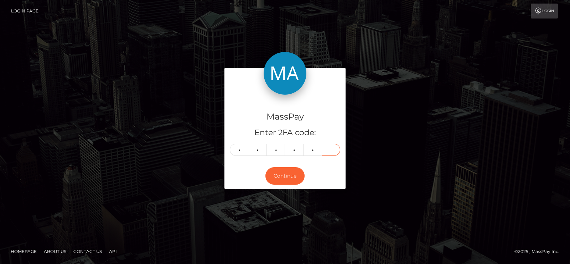
type input "2"
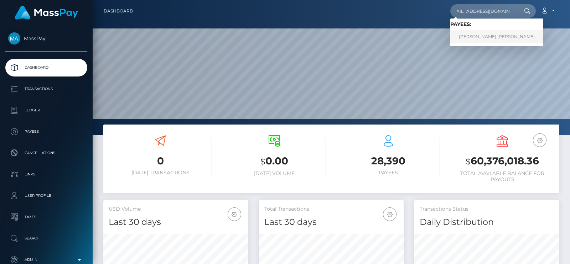
type input "[EMAIL_ADDRESS][DOMAIN_NAME]"
click at [479, 30] on link "Debra Lewis Ruffin" at bounding box center [496, 36] width 93 height 13
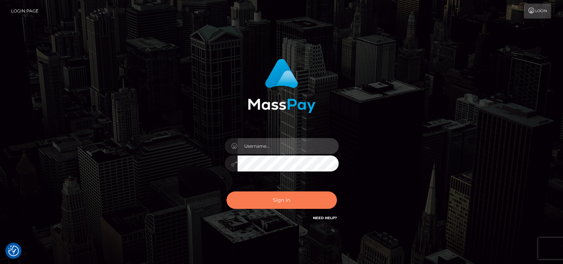
type input "petros.kidane"
click at [273, 204] on button "Sign in" at bounding box center [281, 200] width 110 height 17
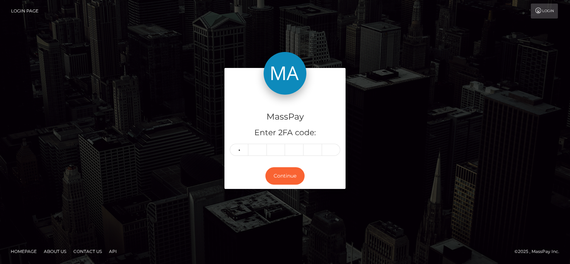
type input "8"
type input "0"
type input "2"
type input "1"
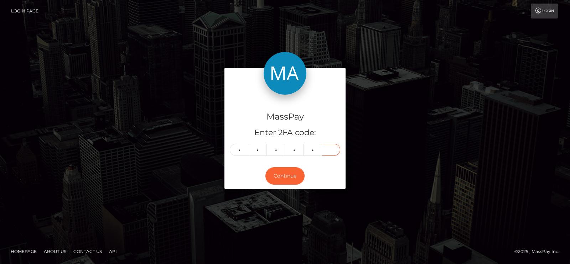
type input "0"
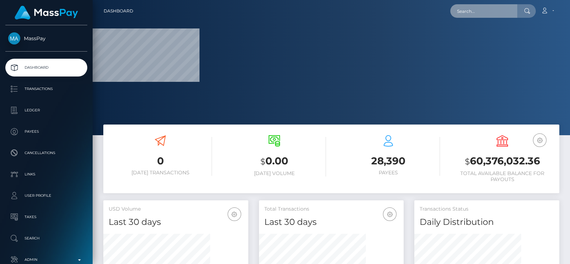
click at [472, 9] on input "text" at bounding box center [483, 11] width 67 height 14
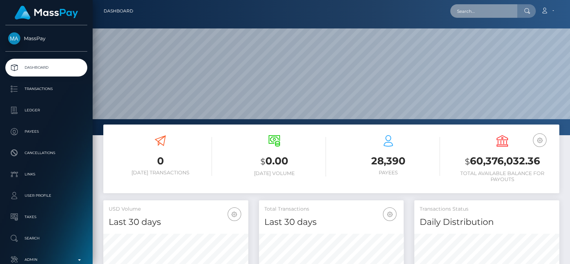
paste input "[EMAIL_ADDRESS][DOMAIN_NAME]"
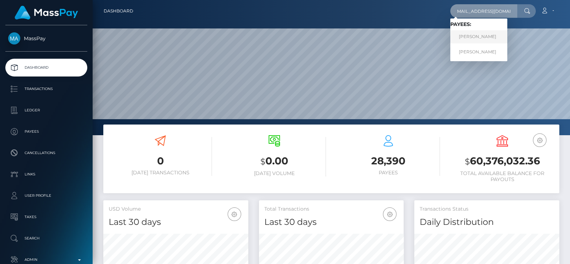
type input "[EMAIL_ADDRESS][DOMAIN_NAME]"
click at [498, 32] on link "Iuliia Stepanova" at bounding box center [478, 36] width 57 height 13
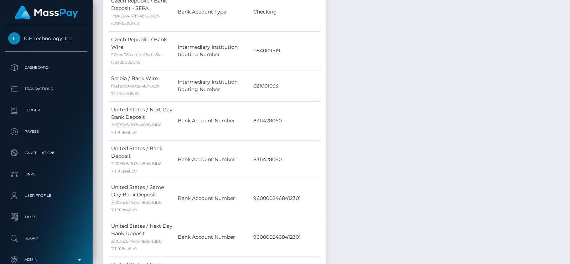
scroll to position [1427, 0]
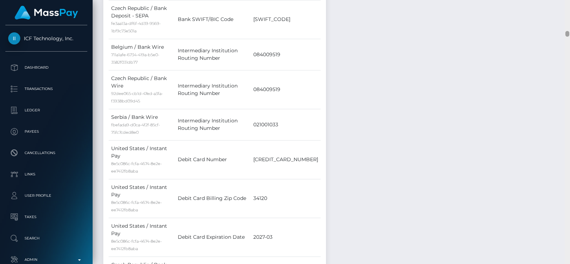
drag, startPoint x: 568, startPoint y: 36, endPoint x: 568, endPoint y: 92, distance: 55.2
click at [568, 92] on div at bounding box center [566, 132] width 5 height 264
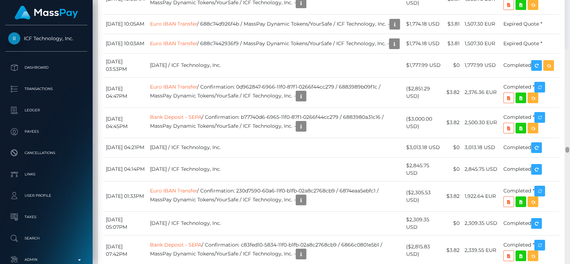
scroll to position [4451, 0]
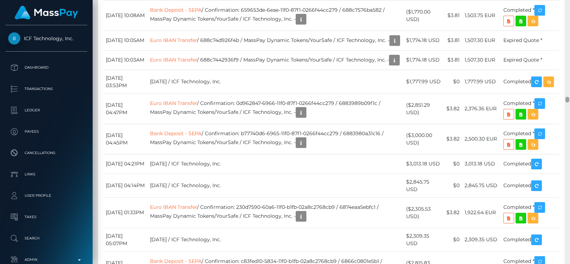
drag, startPoint x: 568, startPoint y: 32, endPoint x: 567, endPoint y: 98, distance: 65.9
click at [567, 98] on div at bounding box center [567, 100] width 4 height 6
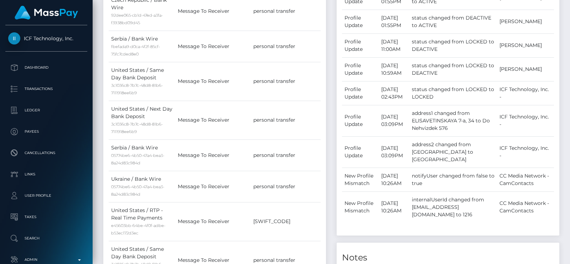
scroll to position [0, 0]
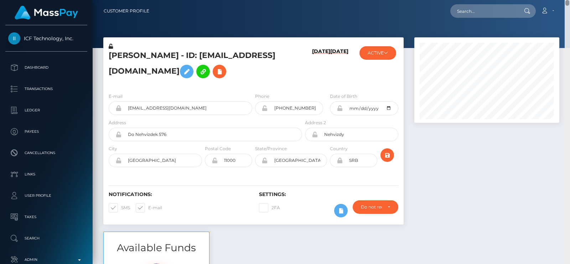
drag, startPoint x: 565, startPoint y: 82, endPoint x: 563, endPoint y: -7, distance: 89.1
click at [563, 0] on html "ICF Technology, Inc. Dashboard Transactions Ledger Payees Links" at bounding box center [285, 132] width 570 height 264
click at [115, 52] on h5 "[PERSON_NAME] - ID: [EMAIL_ADDRESS][DOMAIN_NAME]" at bounding box center [203, 66] width 189 height 32
copy h5 "Iuliia"
